Goal: Navigation & Orientation: Find specific page/section

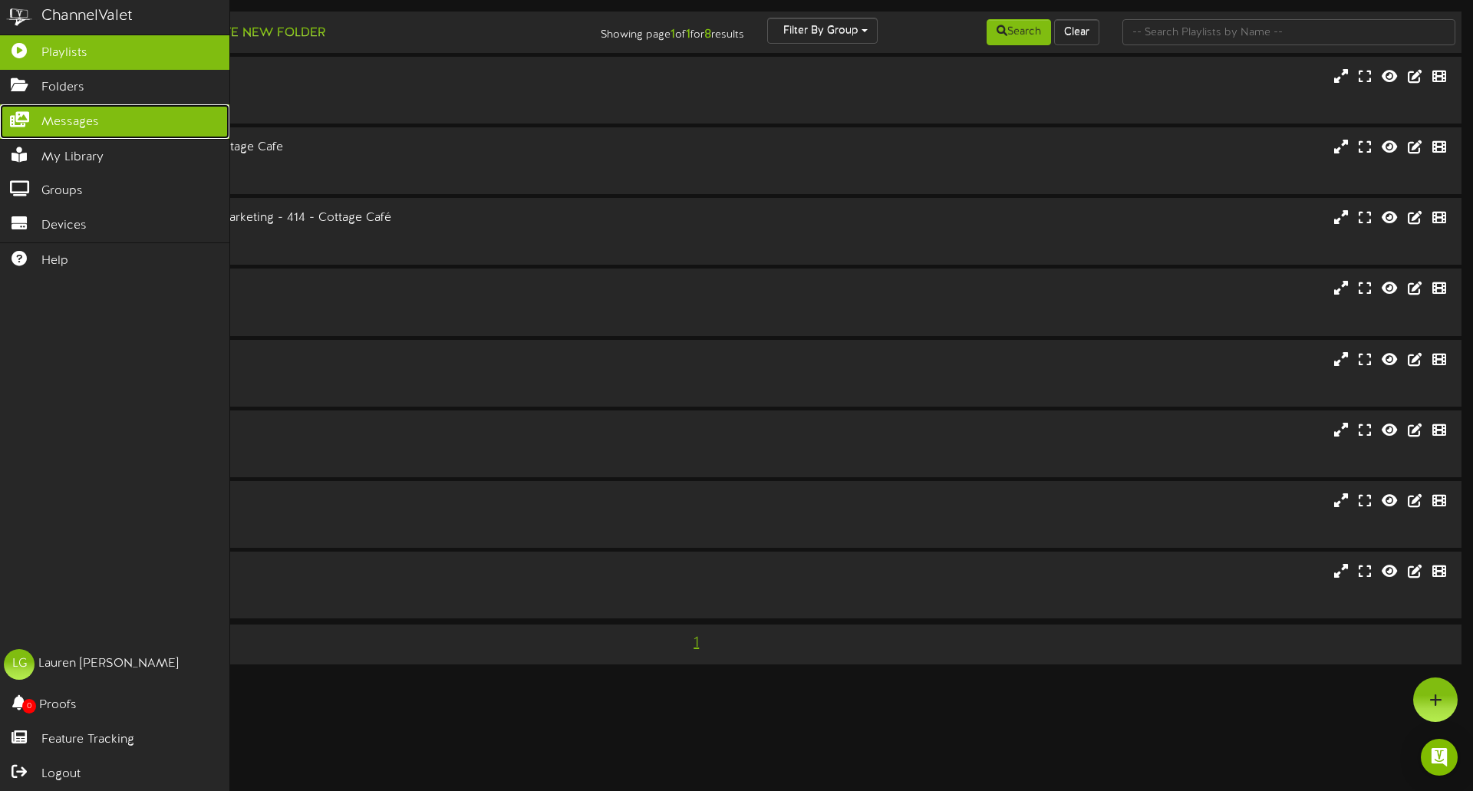
click at [26, 119] on icon at bounding box center [19, 118] width 38 height 12
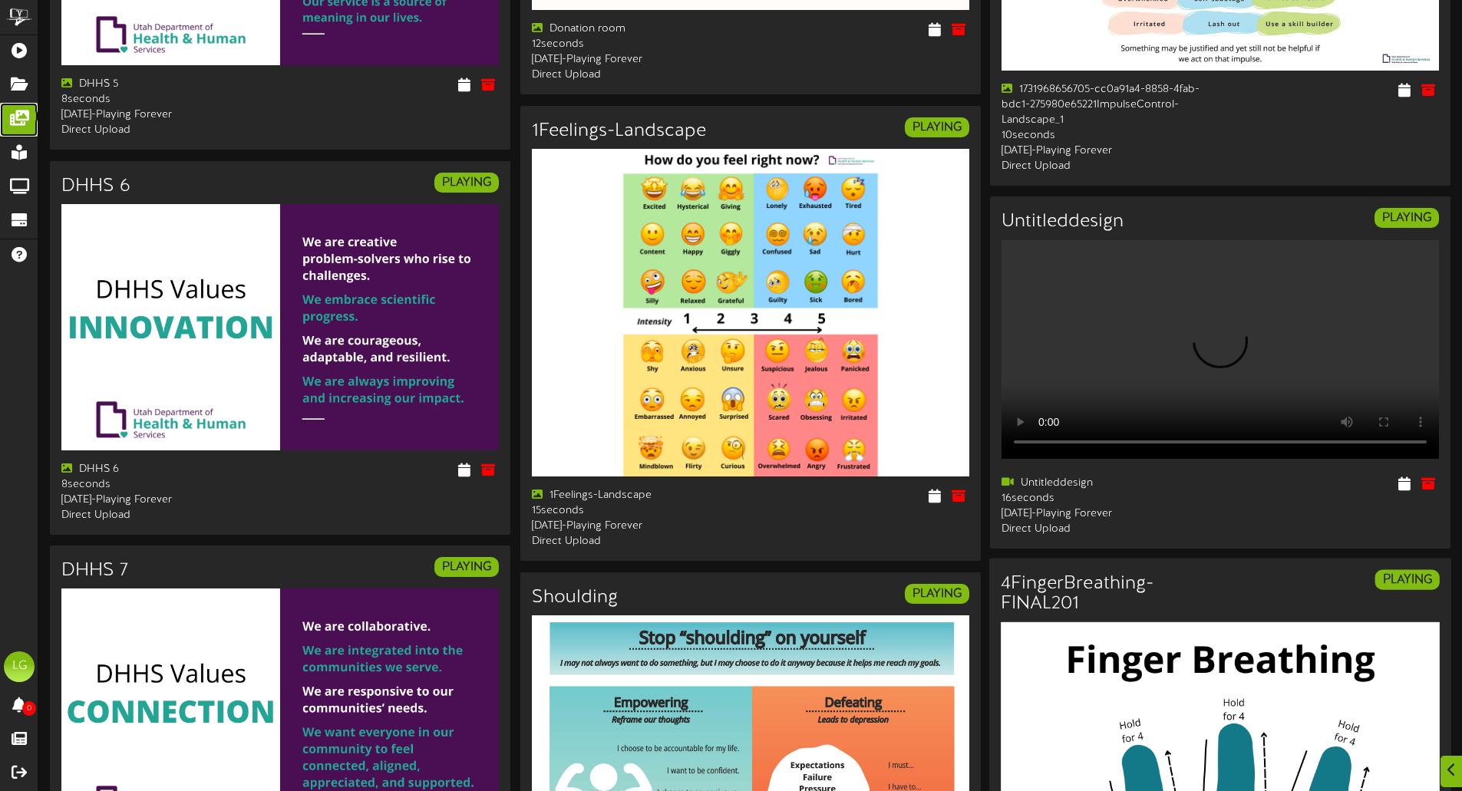
scroll to position [2428, 0]
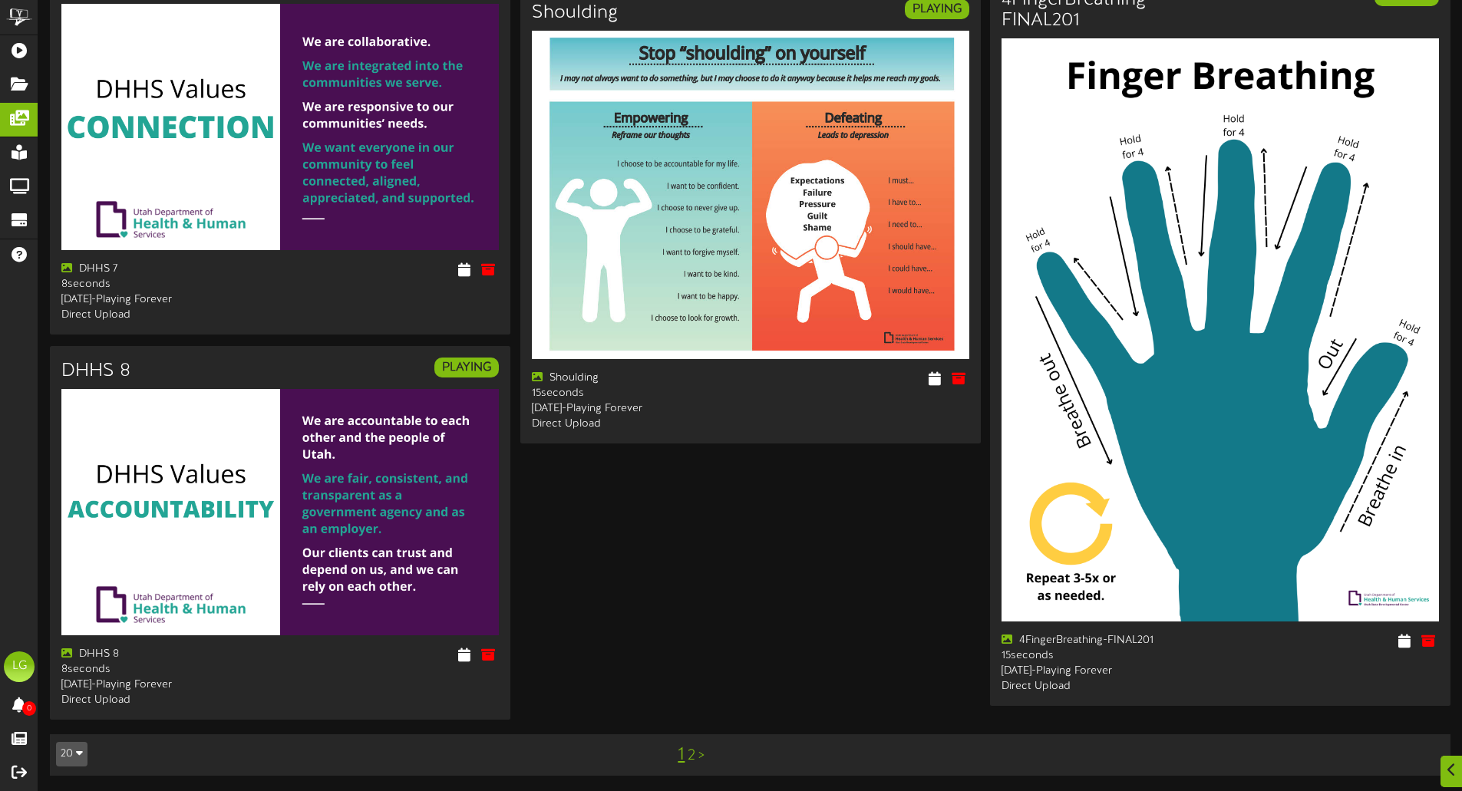
click at [693, 757] on link "2" at bounding box center [691, 755] width 8 height 17
